Goal: Transaction & Acquisition: Purchase product/service

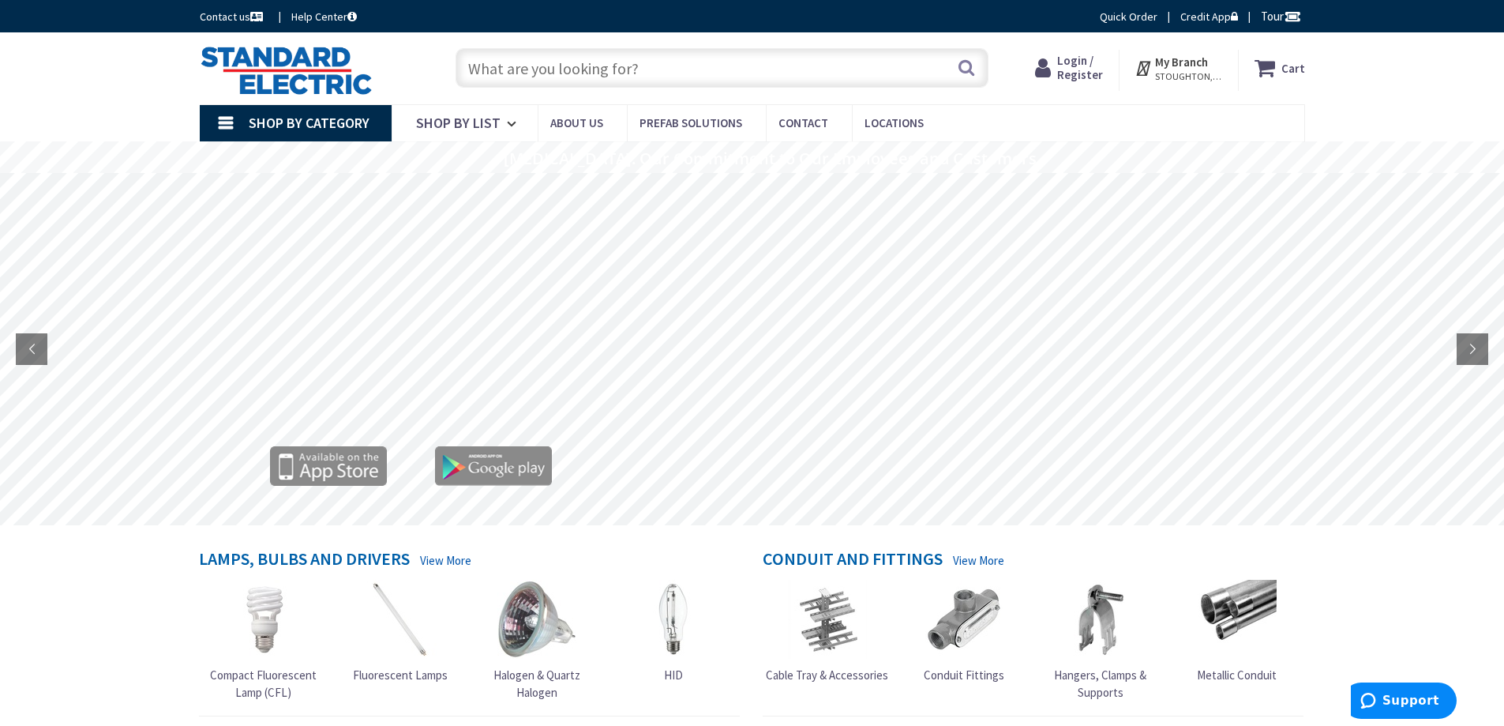
click at [1086, 72] on span "Login / Register" at bounding box center [1080, 67] width 46 height 29
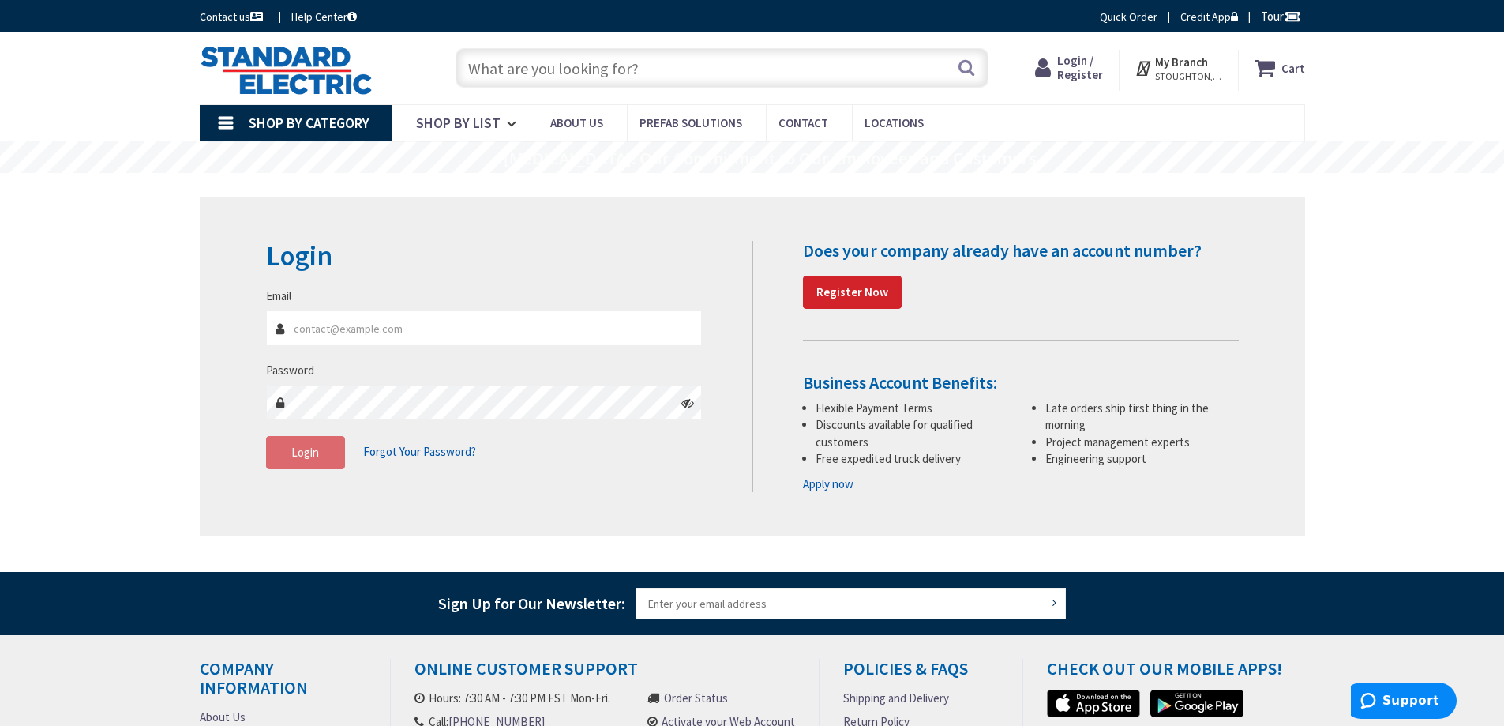
type input "judy@geminielectricinc.com"
click at [452, 327] on input "judy@geminielectricinc.com" at bounding box center [484, 328] width 437 height 36
click at [287, 452] on button "Login" at bounding box center [305, 452] width 79 height 33
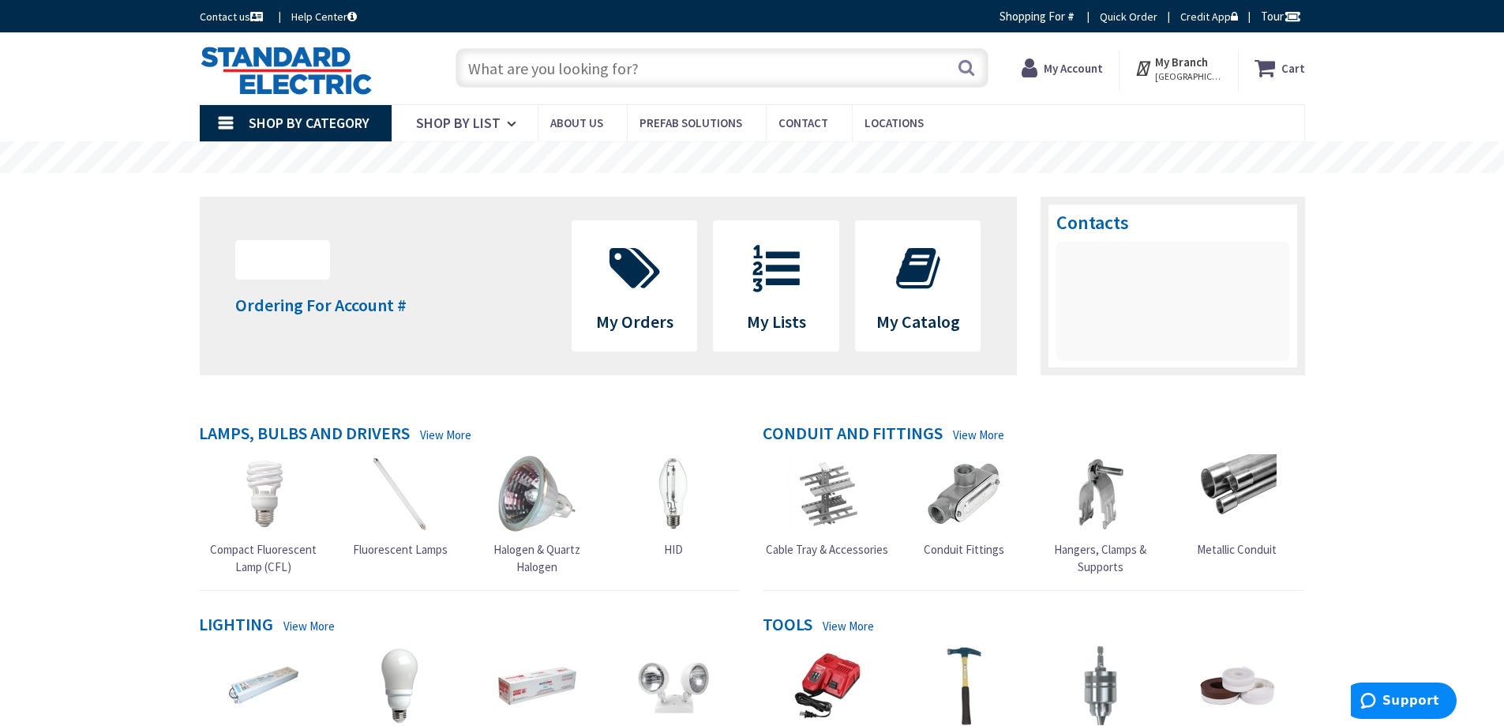
click at [516, 69] on input "text" at bounding box center [722, 67] width 533 height 39
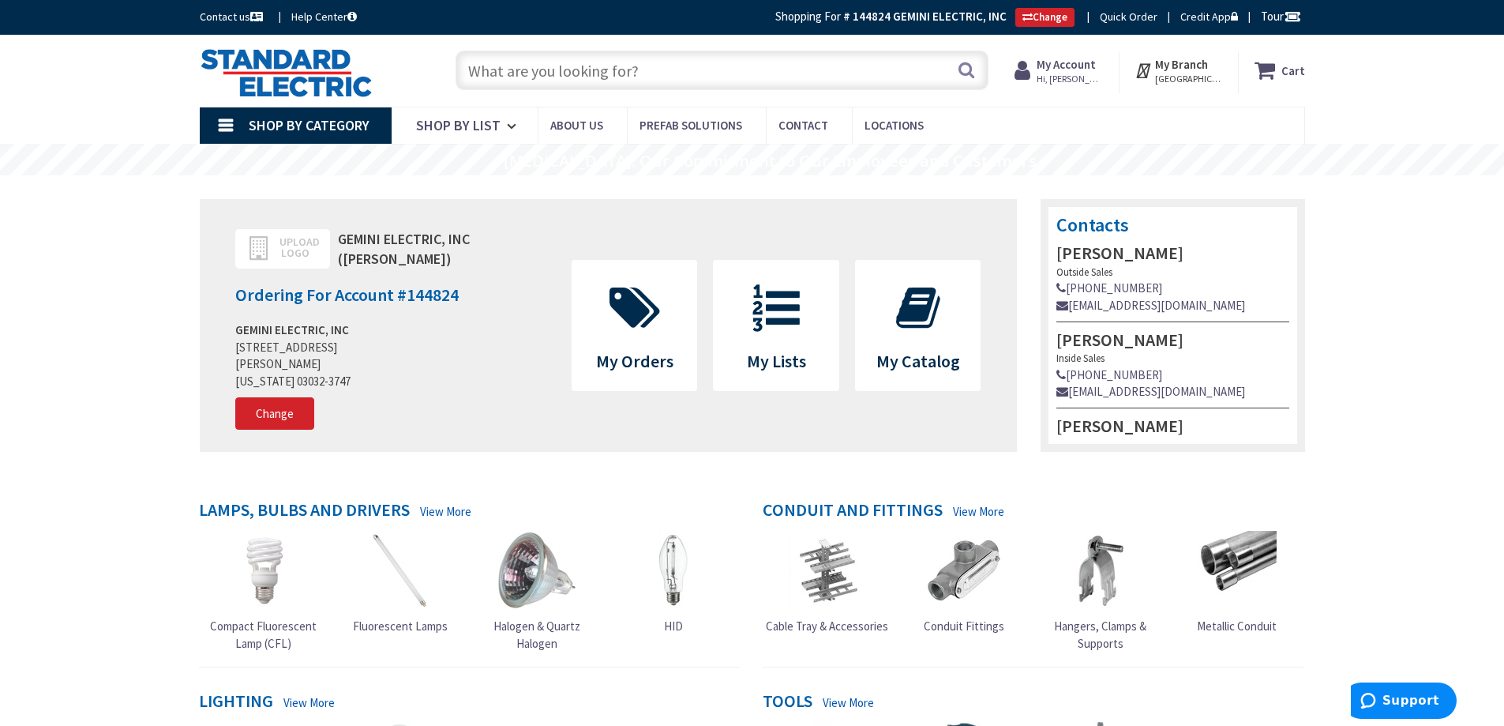
click at [558, 70] on input "text" at bounding box center [722, 70] width 533 height 39
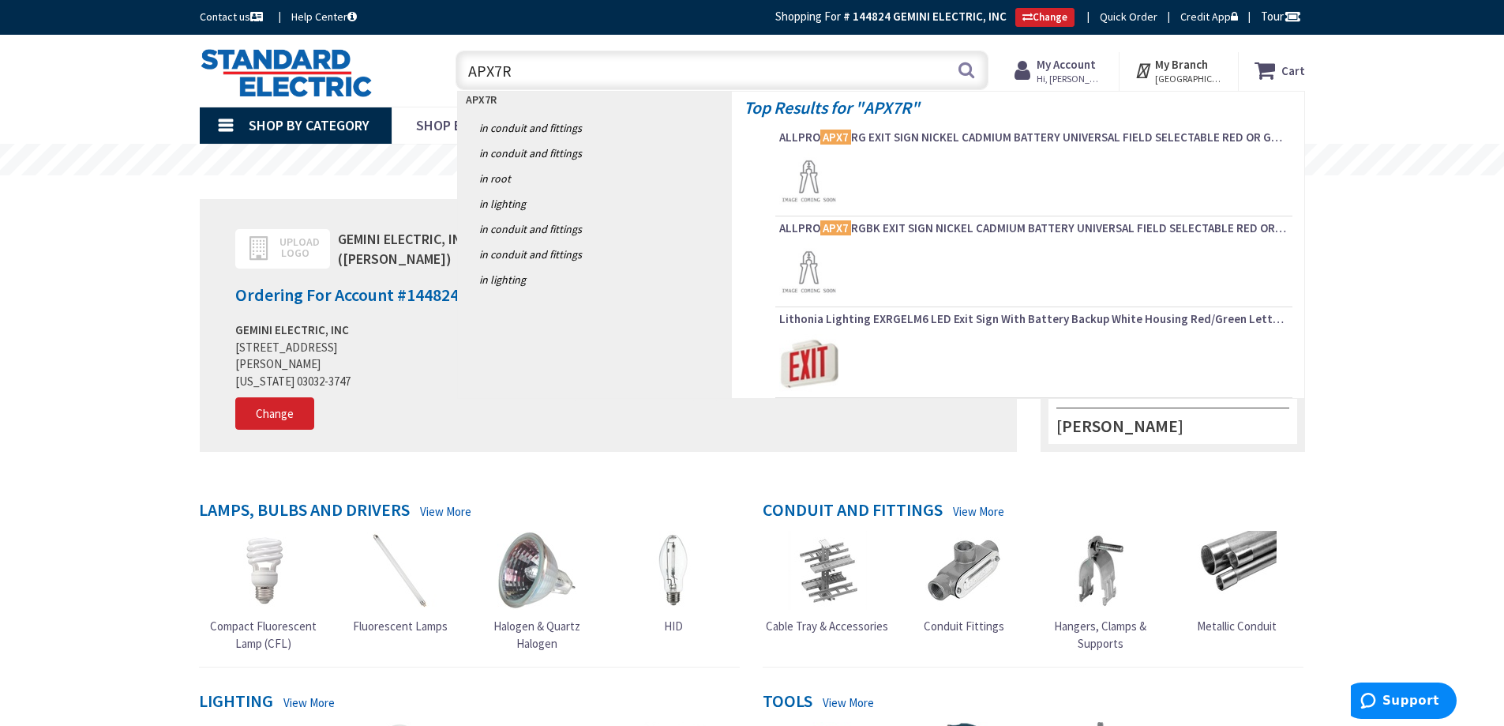
type input "APX7RG"
